Goal: Task Accomplishment & Management: Manage account settings

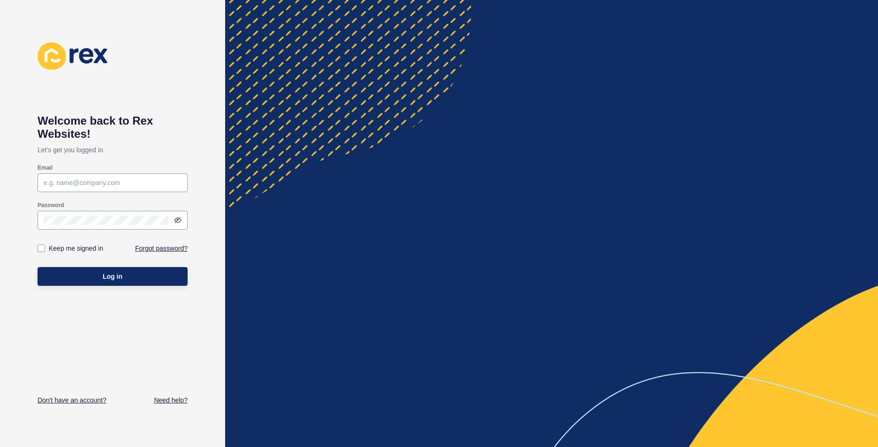
click at [84, 177] on div at bounding box center [113, 182] width 150 height 19
click at [181, 218] on div at bounding box center [113, 220] width 150 height 19
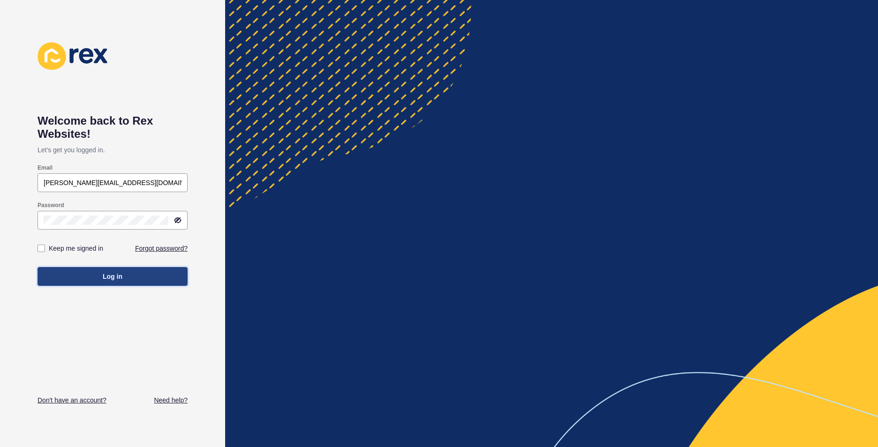
click at [75, 274] on button "Log in" at bounding box center [113, 276] width 150 height 19
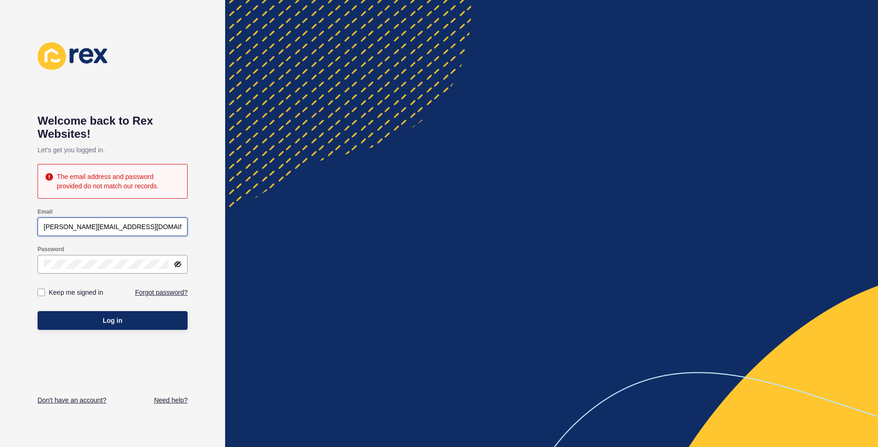
click at [67, 228] on input "[PERSON_NAME][EMAIL_ADDRESS][DOMAIN_NAME]" at bounding box center [113, 226] width 138 height 9
type input "[EMAIL_ADDRESS][DOMAIN_NAME]"
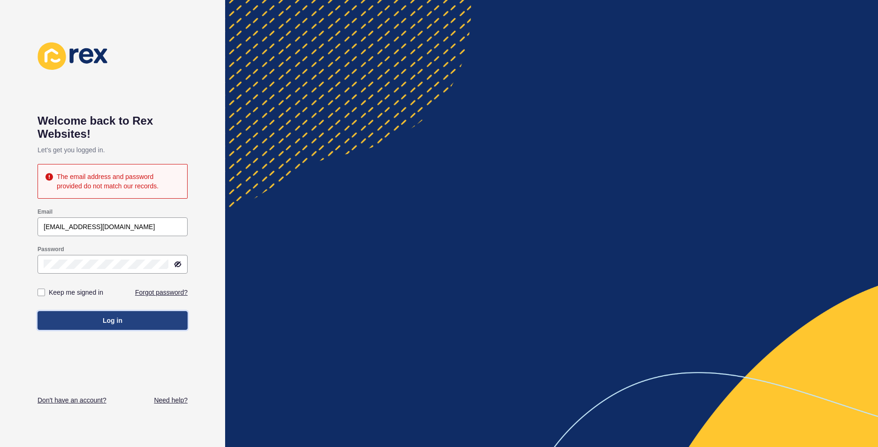
click at [104, 326] on button "Log in" at bounding box center [113, 320] width 150 height 19
click at [176, 263] on icon at bounding box center [177, 264] width 5 height 4
click at [111, 319] on span "Log in" at bounding box center [113, 320] width 20 height 9
click at [84, 315] on button "Log in" at bounding box center [113, 320] width 150 height 19
click at [83, 323] on button "Log in" at bounding box center [113, 320] width 150 height 19
